Goal: Information Seeking & Learning: Learn about a topic

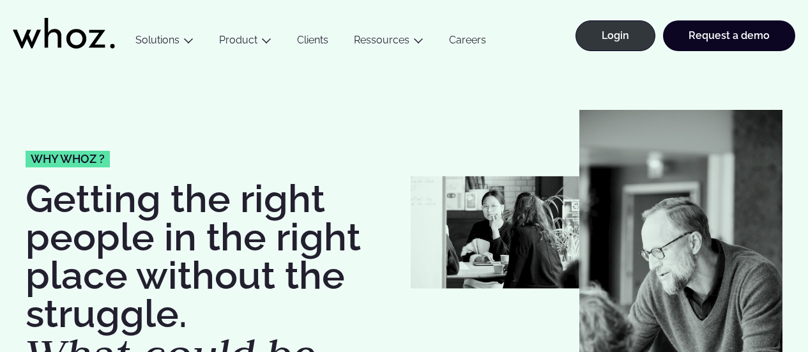
click at [468, 40] on link "Careers" at bounding box center [467, 42] width 63 height 17
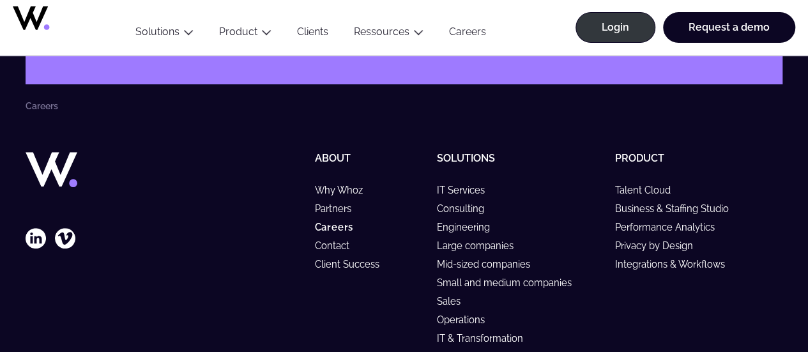
scroll to position [5075, 0]
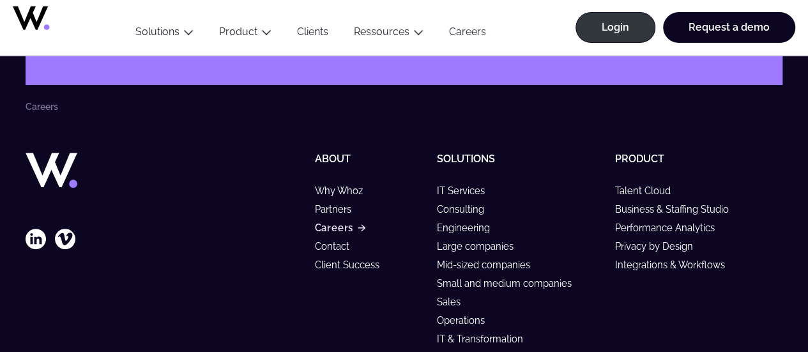
click at [337, 222] on link "Careers" at bounding box center [339, 227] width 50 height 11
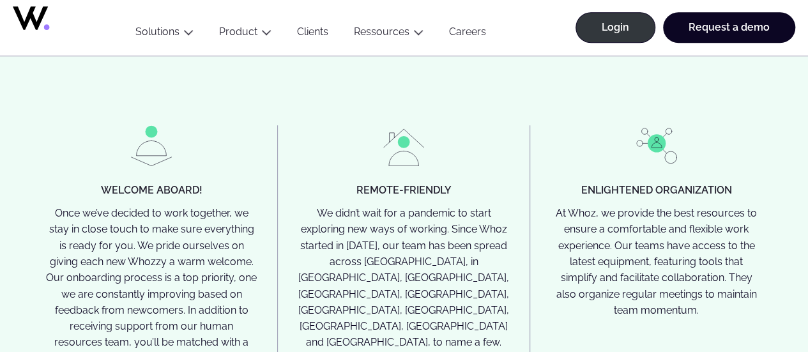
scroll to position [2952, 0]
click at [368, 246] on p "We didn’t wait for a pandemic to start exploring new ways of working. Since Who…" at bounding box center [403, 308] width 211 height 209
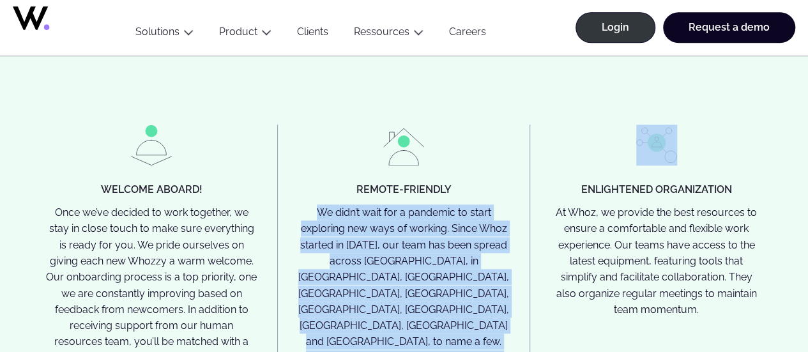
click at [368, 246] on p "We didn’t wait for a pandemic to start exploring new ways of working. Since Who…" at bounding box center [403, 308] width 211 height 209
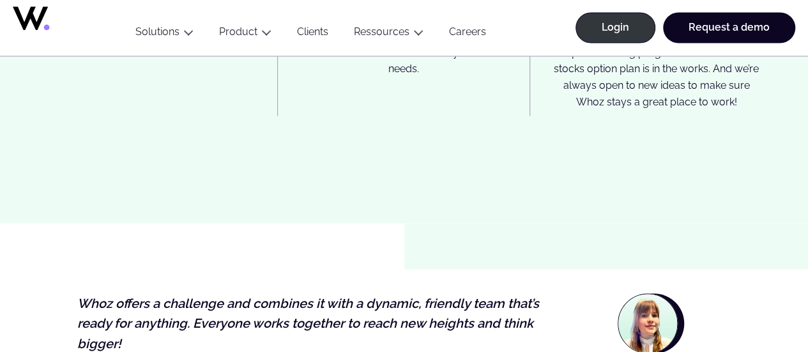
scroll to position [3563, 0]
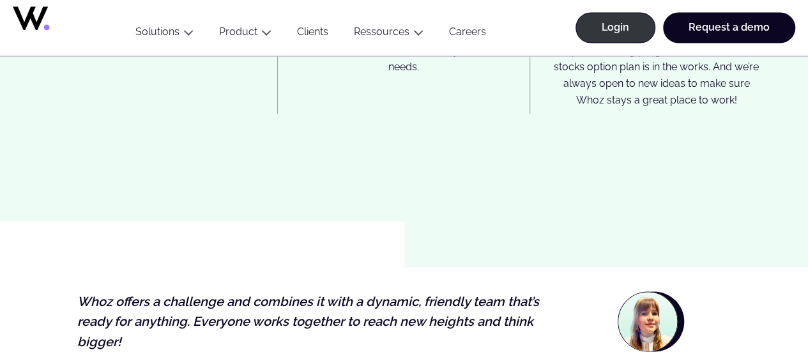
click at [469, 33] on link "Careers" at bounding box center [467, 34] width 63 height 17
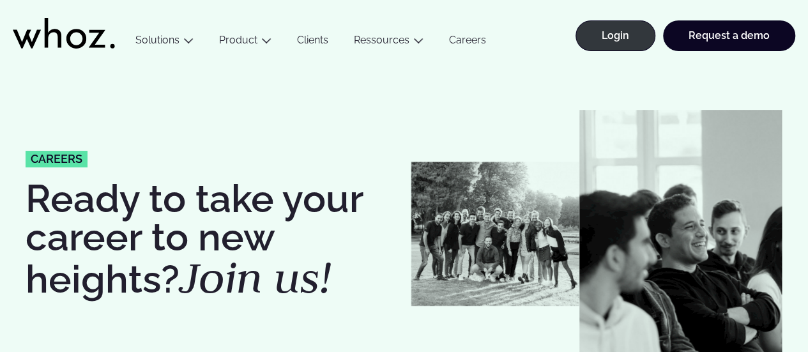
click at [59, 156] on span "careers" at bounding box center [57, 158] width 52 height 11
click at [187, 263] on em "Join us!" at bounding box center [255, 277] width 152 height 56
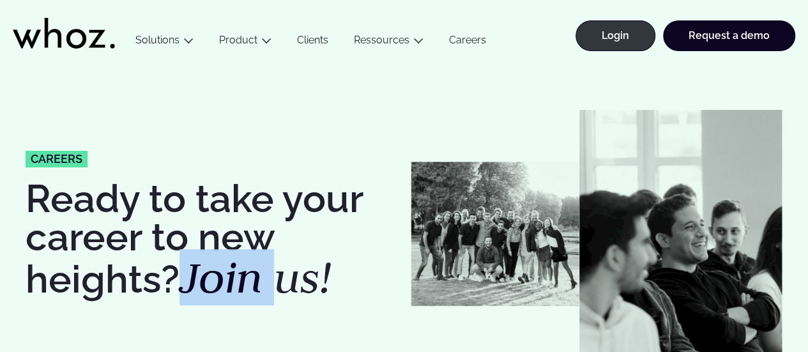
click at [187, 263] on em "Join us!" at bounding box center [255, 277] width 152 height 56
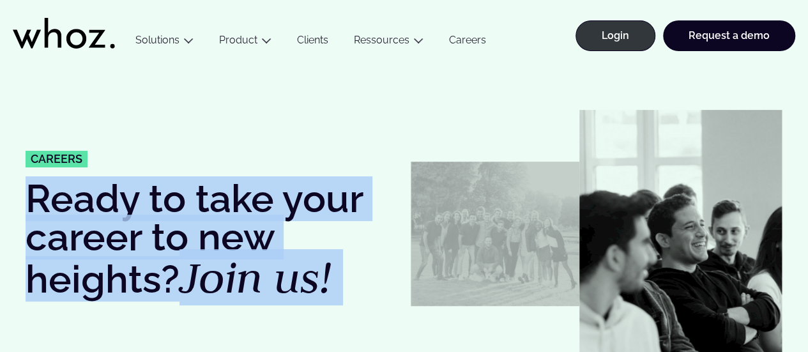
click at [187, 263] on em "Join us!" at bounding box center [255, 277] width 152 height 56
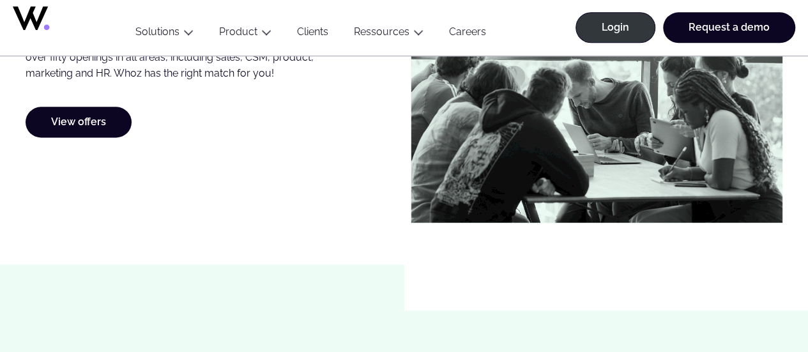
scroll to position [765, 0]
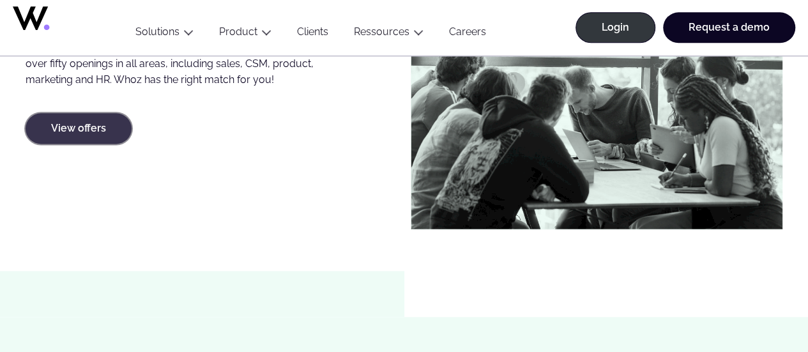
click at [74, 136] on link "View offers" at bounding box center [79, 128] width 106 height 31
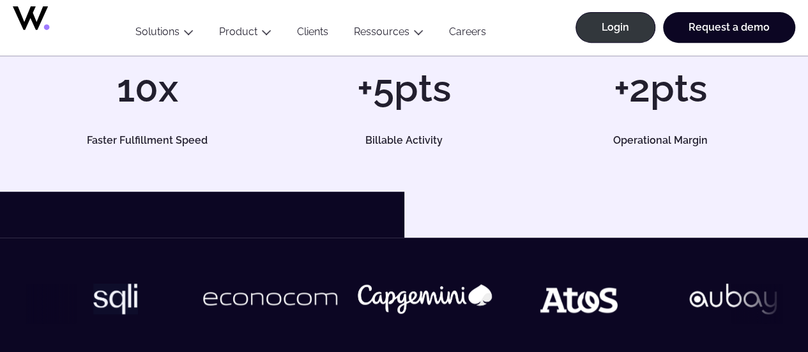
scroll to position [266, 0]
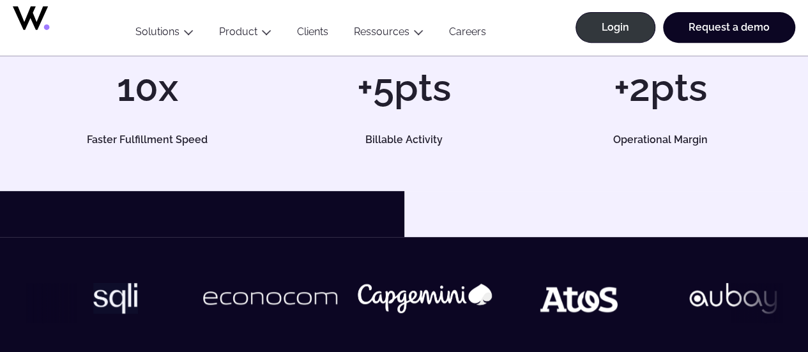
drag, startPoint x: 0, startPoint y: 0, endPoint x: 404, endPoint y: 102, distance: 417.0
click at [404, 102] on h1 "+5pts" at bounding box center [404, 87] width 244 height 38
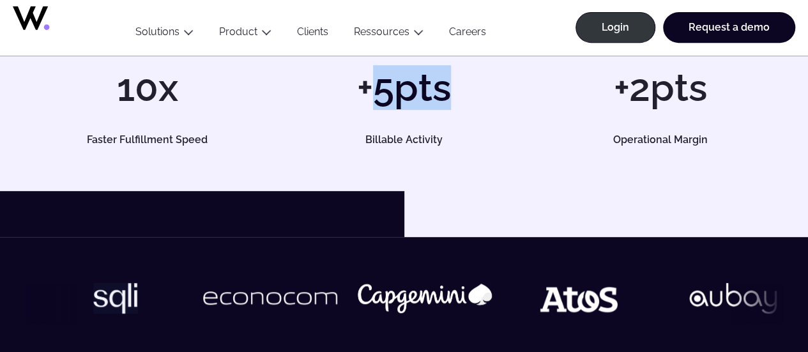
click at [404, 102] on h1 "+5pts" at bounding box center [404, 87] width 244 height 38
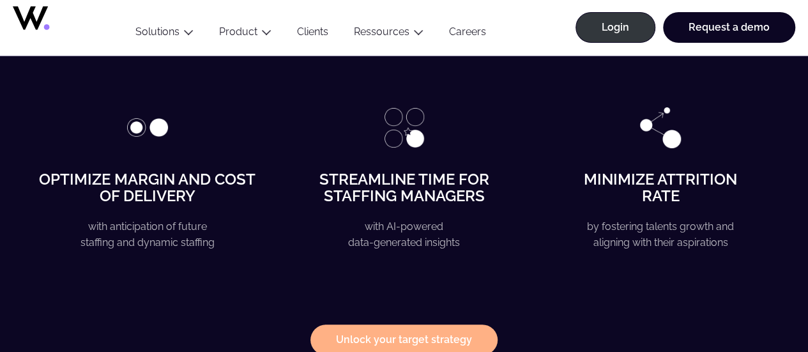
scroll to position [2440, 0]
click at [411, 192] on strong "Streamline time for staffing managers" at bounding box center [404, 186] width 170 height 35
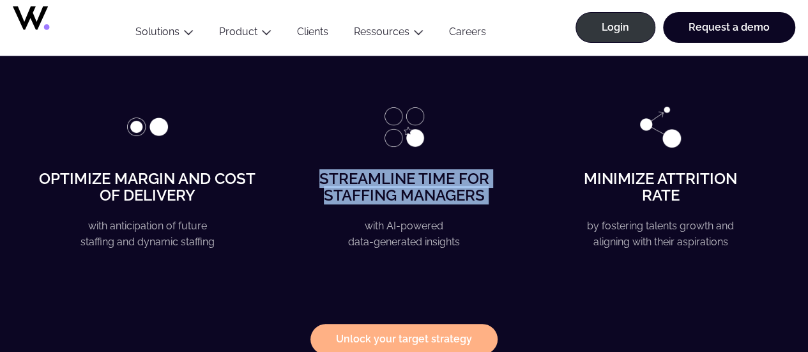
click at [411, 192] on strong "Streamline time for staffing managers" at bounding box center [404, 186] width 170 height 35
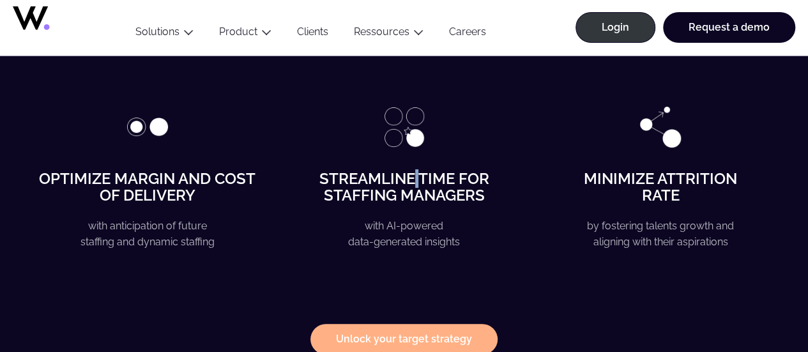
click at [411, 192] on strong "Streamline time for staffing managers" at bounding box center [404, 186] width 170 height 35
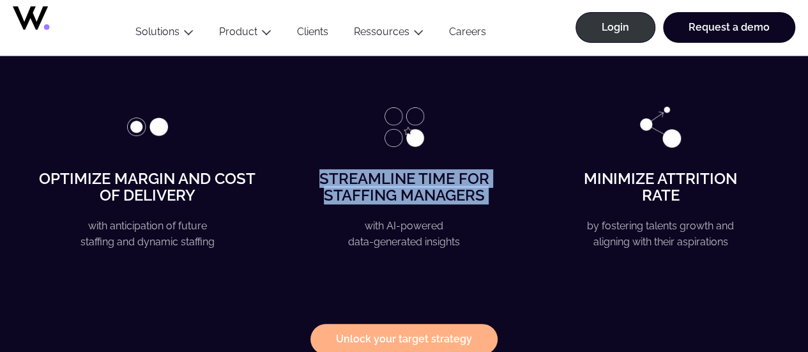
click at [411, 192] on strong "Streamline time for staffing managers" at bounding box center [404, 186] width 170 height 35
click at [464, 194] on strong "Streamline time for staffing managers" at bounding box center [404, 186] width 170 height 35
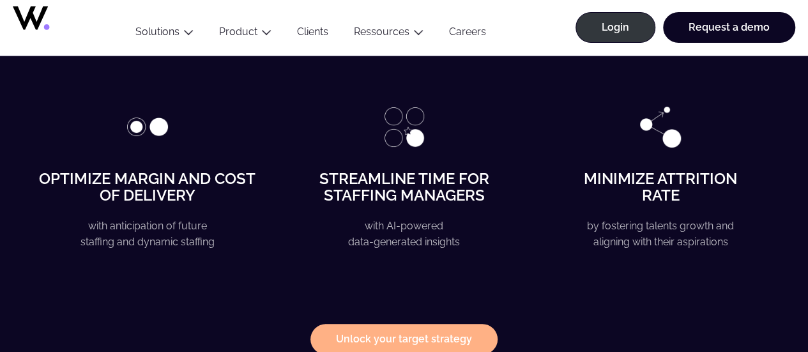
click at [395, 232] on p "with AI-powered data-generated insights" at bounding box center [404, 234] width 220 height 33
click at [430, 243] on p "with AI-powered data-generated insights" at bounding box center [404, 234] width 220 height 33
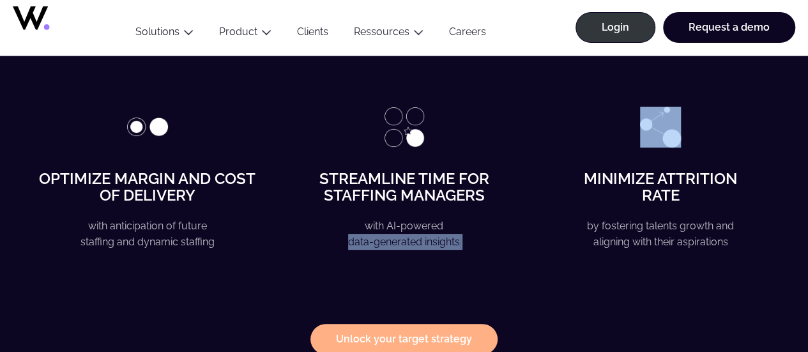
click at [430, 243] on p "with AI-powered data-generated insights" at bounding box center [404, 234] width 220 height 33
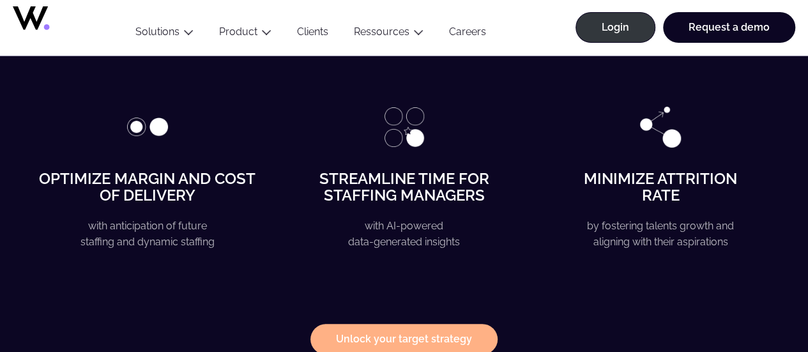
click at [415, 240] on p "with AI-powered data-generated insights" at bounding box center [404, 234] width 220 height 33
click at [423, 250] on p "with AI-powered data-generated insights" at bounding box center [404, 234] width 220 height 33
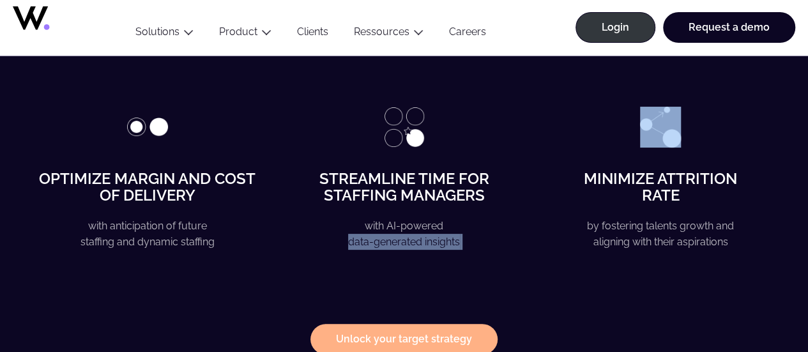
click at [423, 250] on p "with AI-powered data-generated insights" at bounding box center [404, 234] width 220 height 33
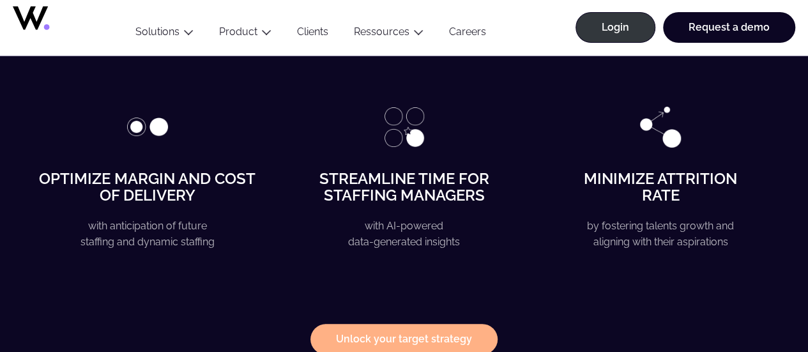
click at [667, 234] on p "by fostering talents growth and aligning with their aspirations" at bounding box center [661, 234] width 220 height 33
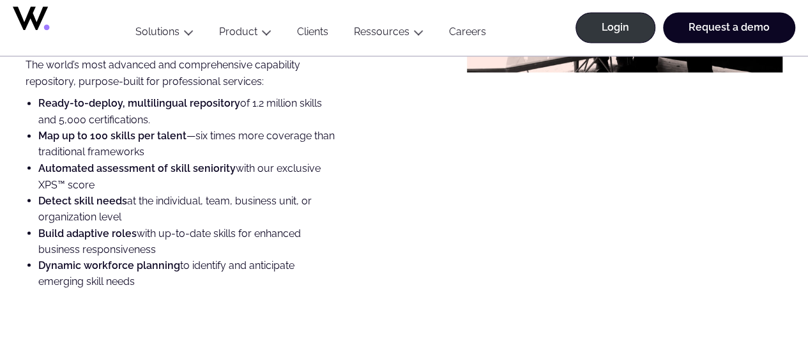
scroll to position [3476, 0]
click at [266, 172] on li "Automated assessment of skill seniority with our exclusive XPS™ score" at bounding box center [189, 175] width 303 height 33
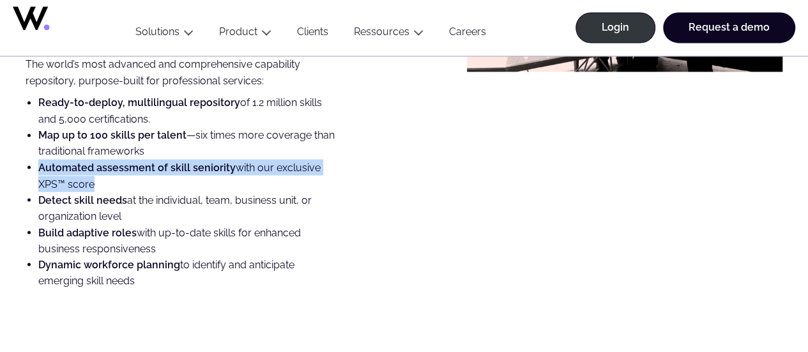
click at [266, 172] on li "Automated assessment of skill seniority with our exclusive XPS™ score" at bounding box center [189, 175] width 303 height 33
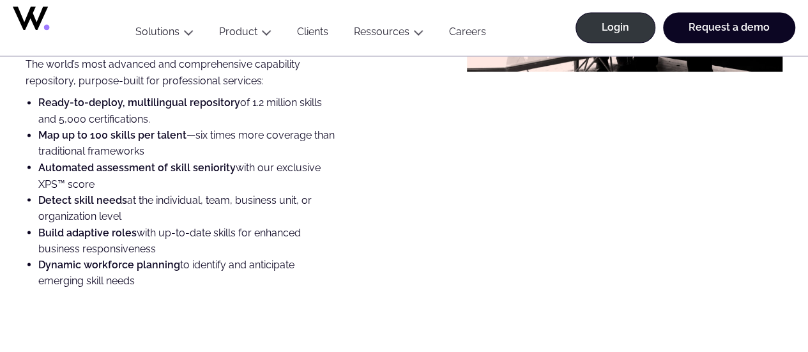
click at [249, 201] on li "Detect skill needs at the individual, team, business unit, or organization level" at bounding box center [189, 208] width 303 height 33
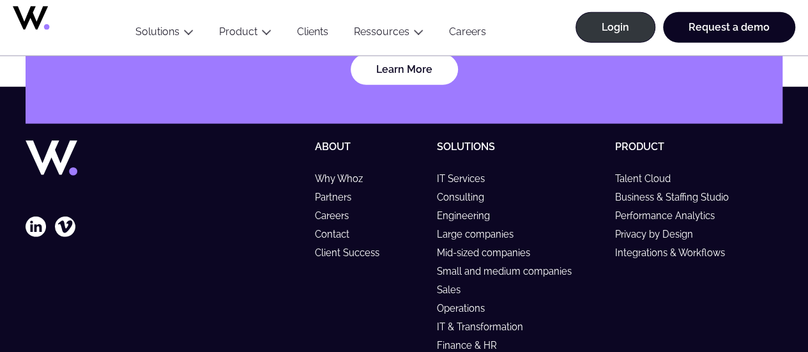
scroll to position [4214, 0]
